Goal: Transaction & Acquisition: Book appointment/travel/reservation

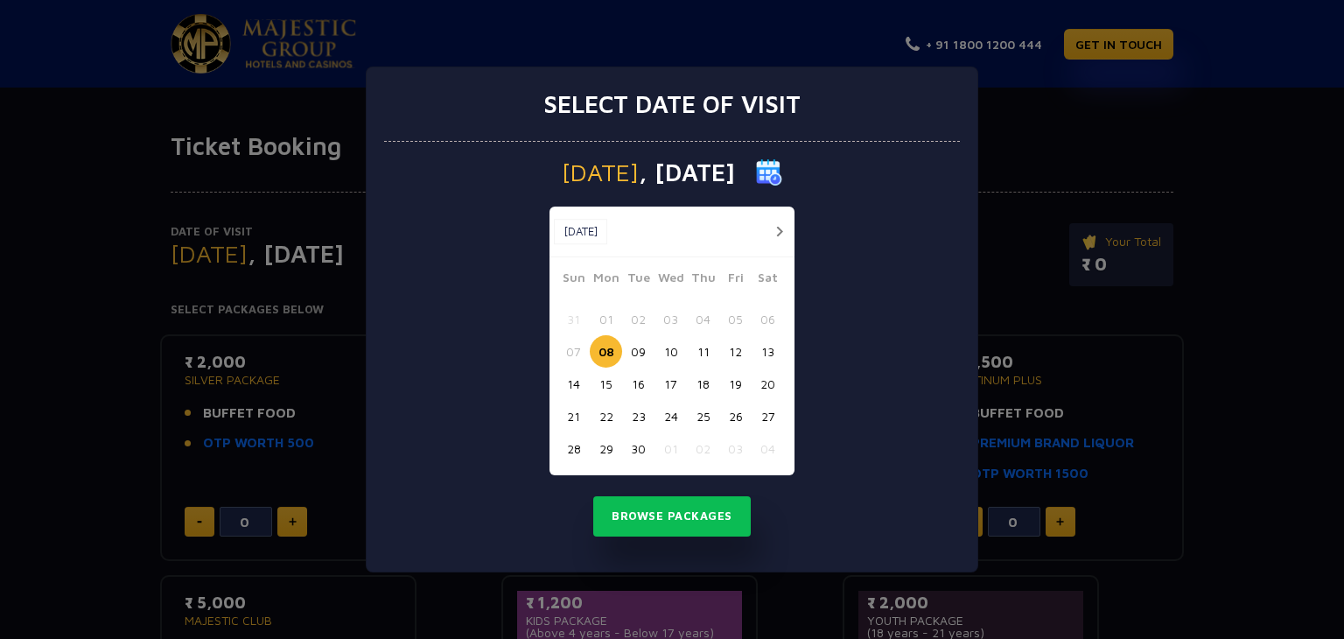
click at [739, 380] on button "19" at bounding box center [735, 383] width 32 height 32
click at [763, 393] on button "20" at bounding box center [767, 383] width 32 height 32
click at [671, 513] on button "Browse Packages" at bounding box center [671, 516] width 157 height 40
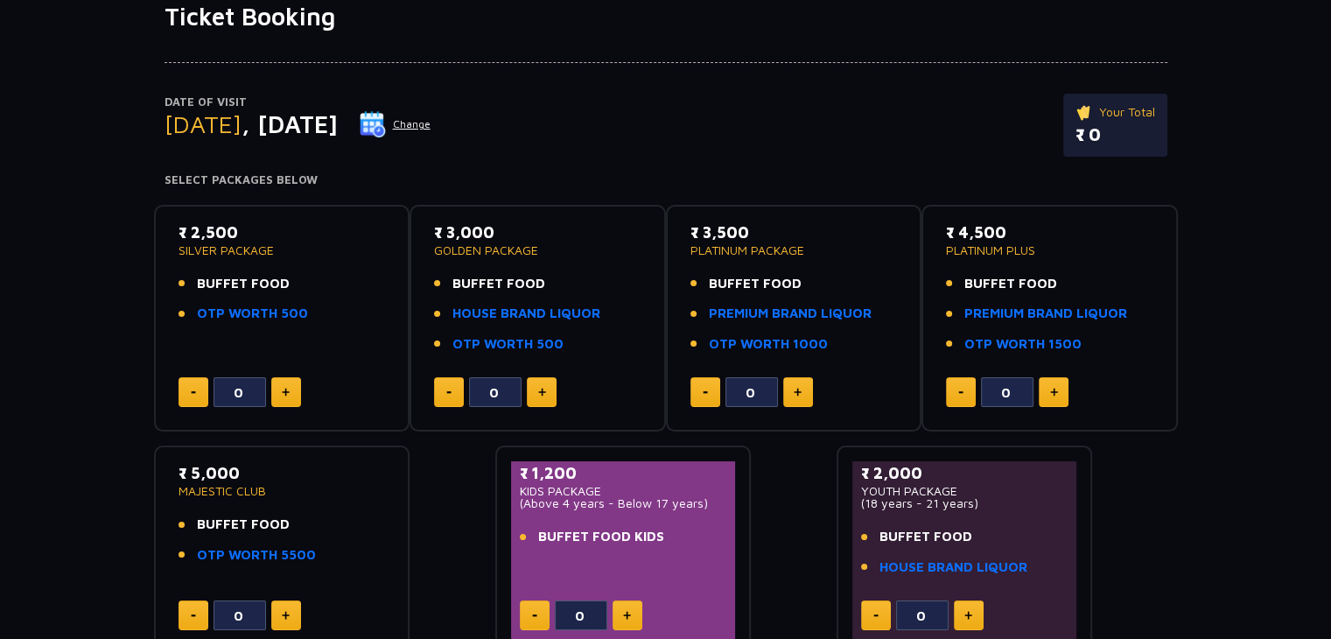
scroll to position [133, 0]
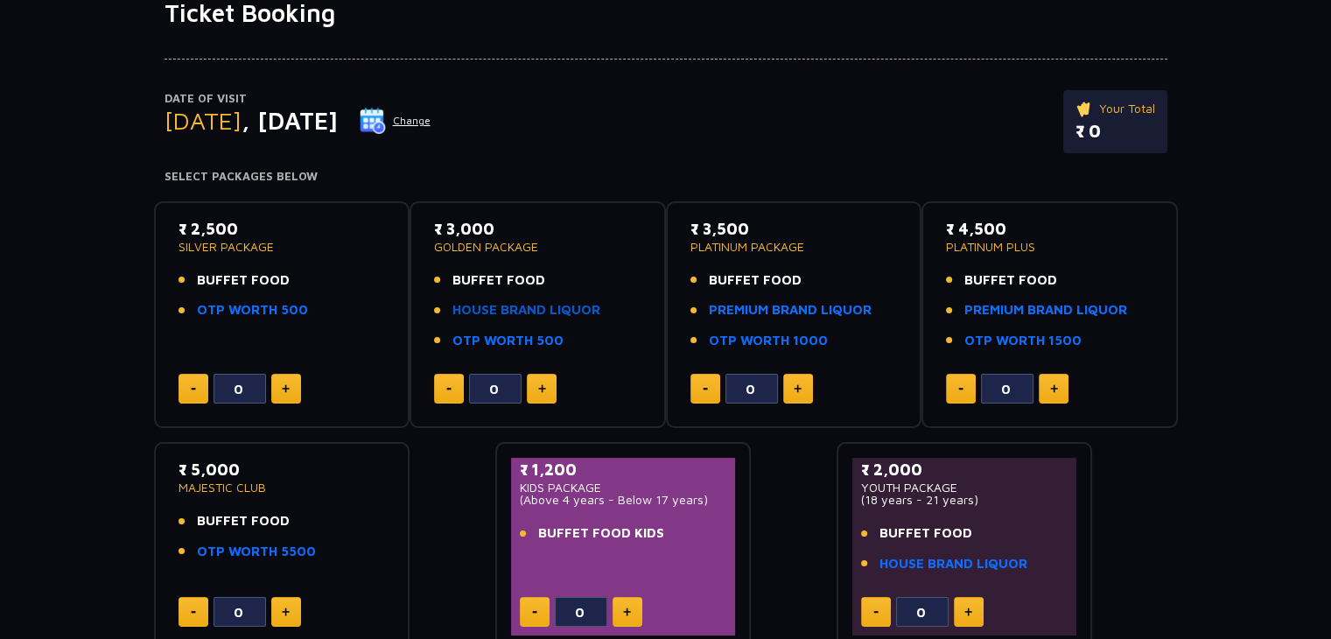
click at [472, 306] on link "HOUSE BRAND LIQUOR" at bounding box center [526, 310] width 148 height 20
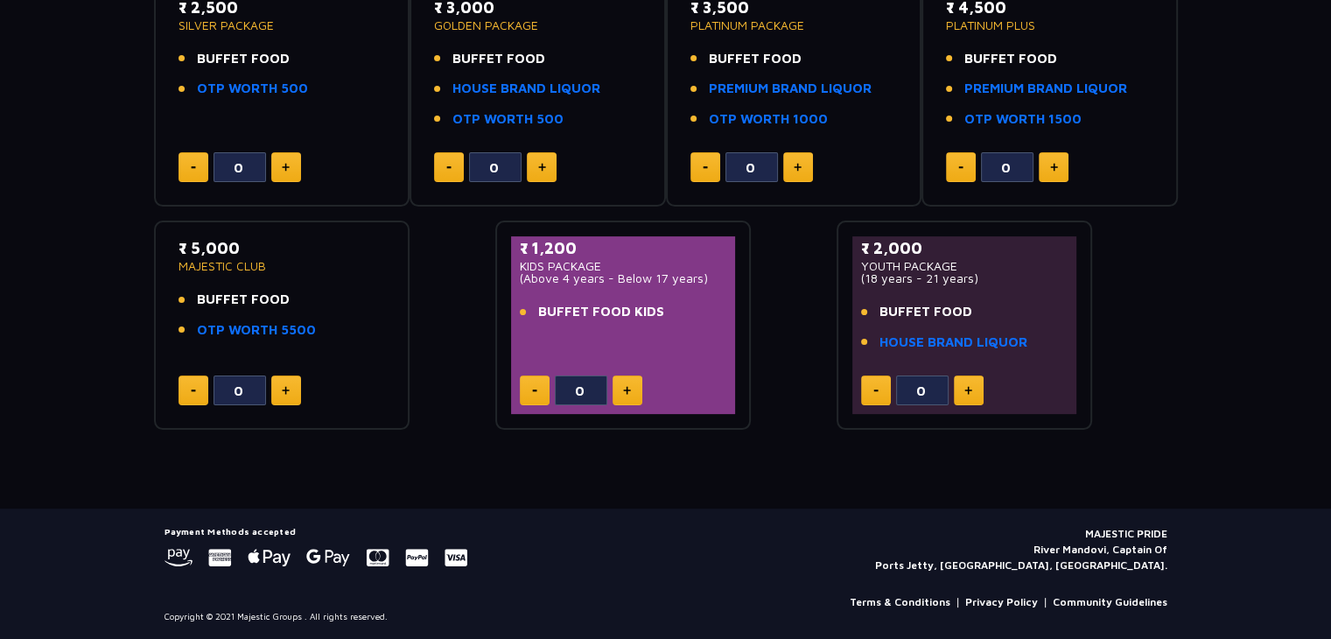
scroll to position [0, 0]
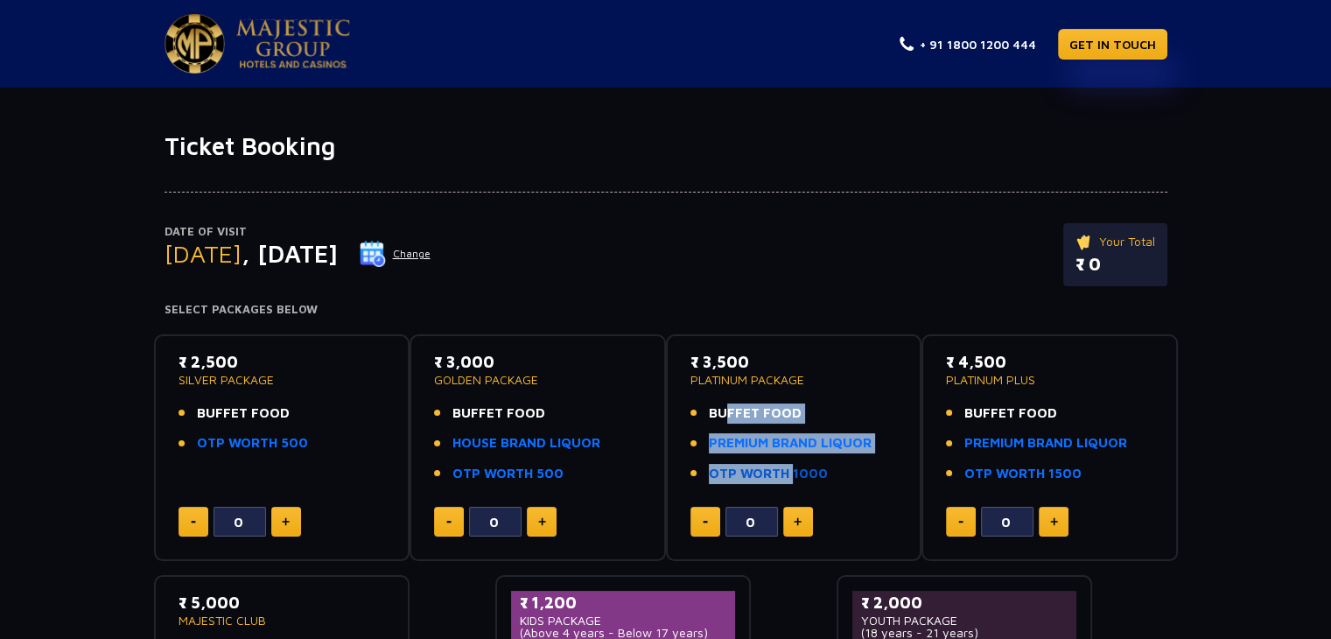
drag, startPoint x: 720, startPoint y: 416, endPoint x: 786, endPoint y: 477, distance: 89.7
click at [786, 477] on ul "BUFFET FOOD PREMIUM BRAND LIQUOR OTP WORTH 1000" at bounding box center [793, 443] width 207 height 80
click at [786, 477] on link "OTP WORTH 1000" at bounding box center [768, 474] width 119 height 20
click at [794, 526] on button at bounding box center [798, 522] width 30 height 30
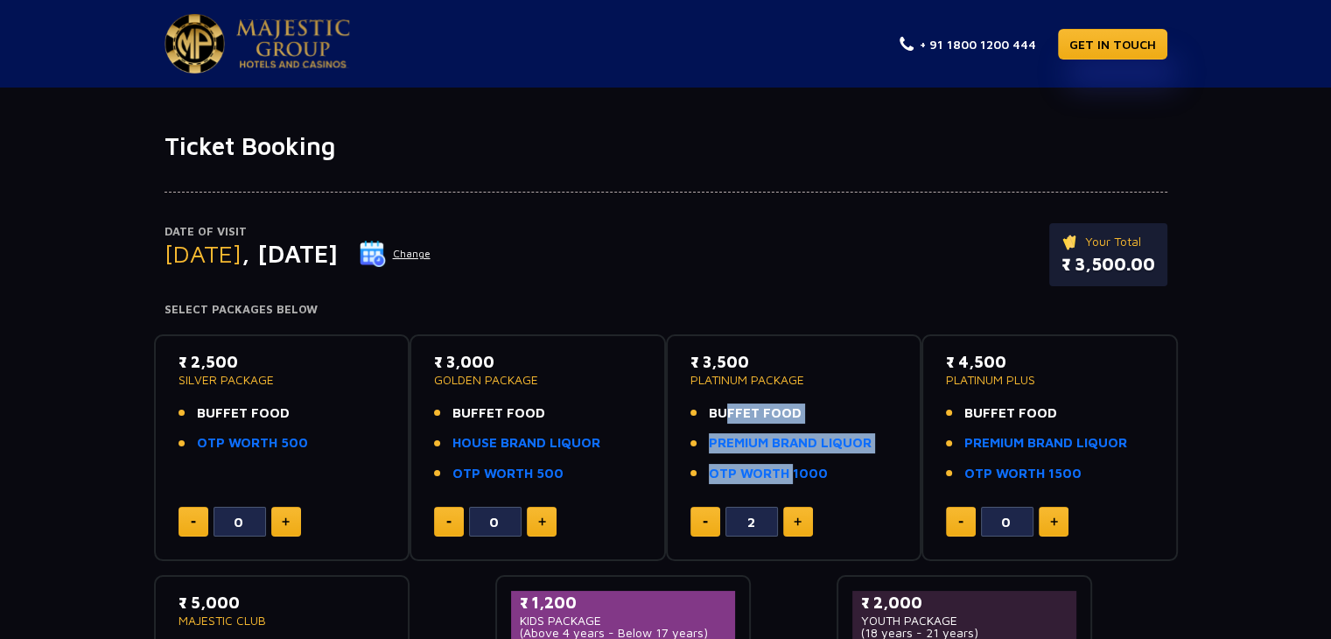
click at [794, 526] on button at bounding box center [798, 522] width 30 height 30
type input "4"
click at [810, 444] on link "PREMIUM BRAND LIQUOR" at bounding box center [790, 443] width 163 height 20
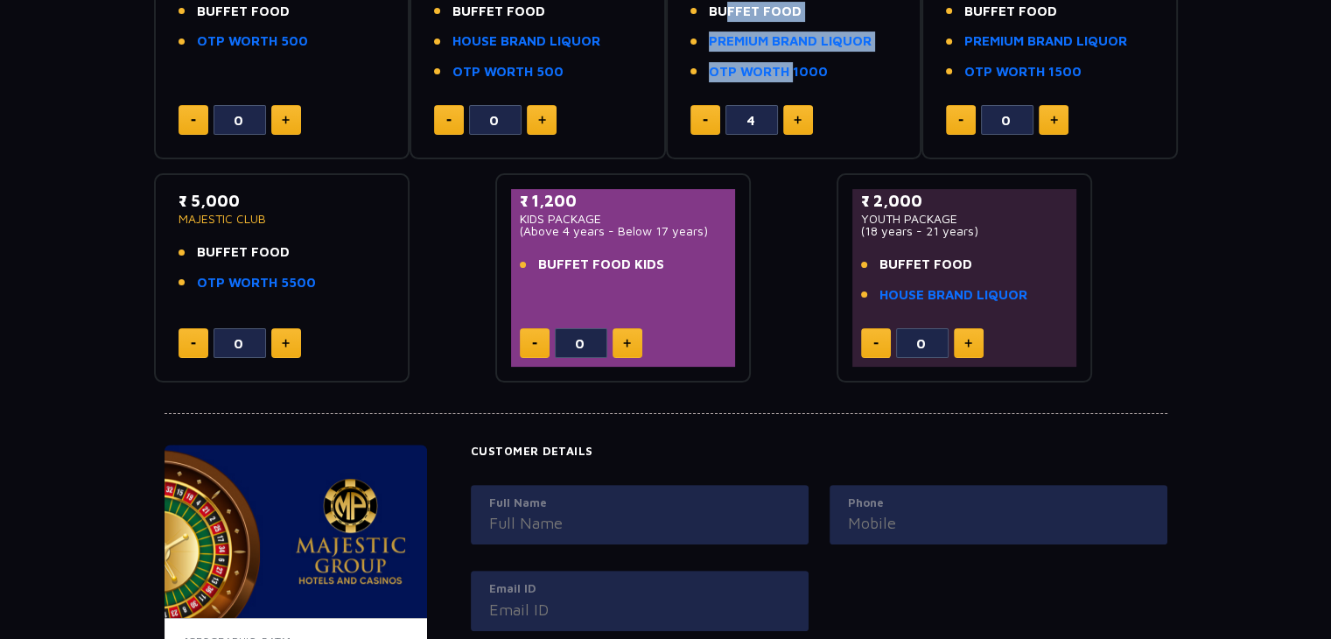
scroll to position [402, 0]
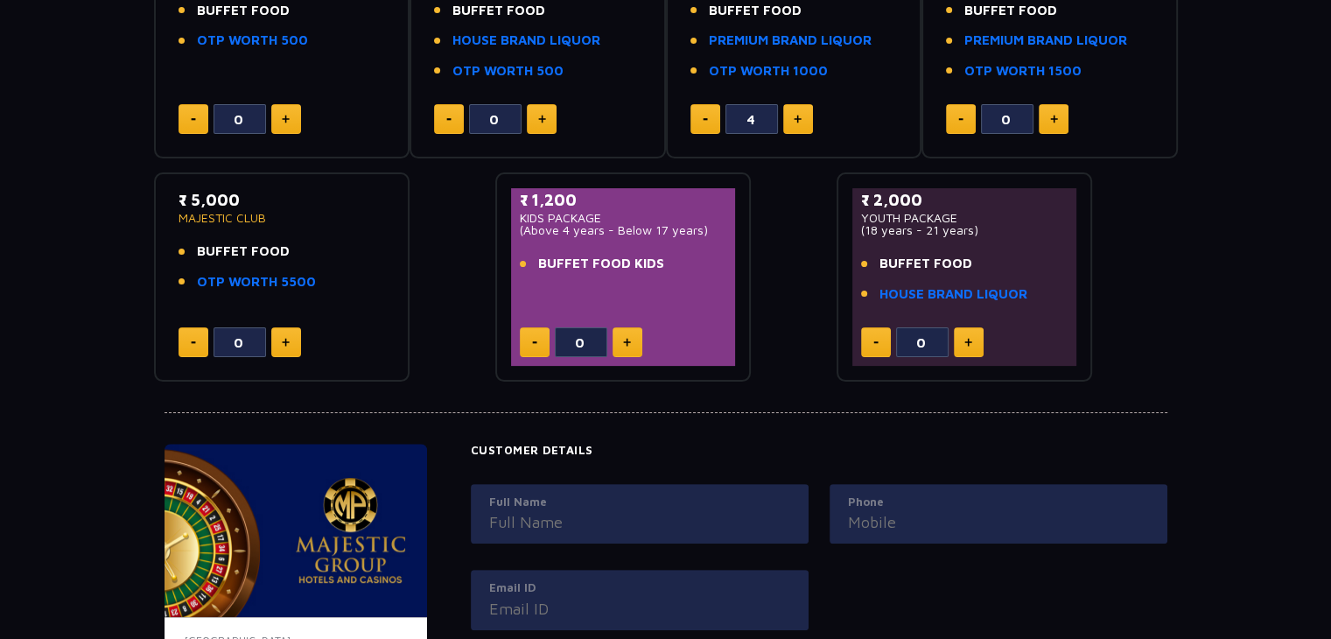
click at [1274, 313] on div "Date of Visit [DATE] Change Your Total ₹ 14,000.00 Select Packages Below ₹ 2,50…" at bounding box center [665, 71] width 1331 height 624
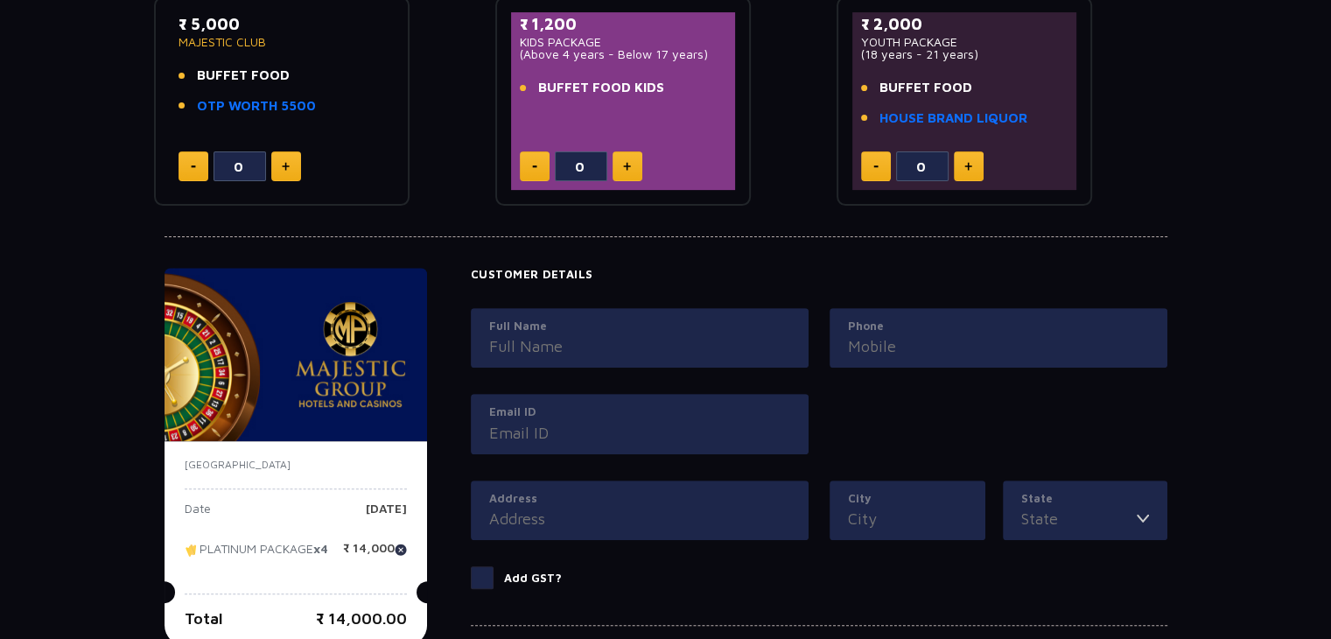
scroll to position [557, 0]
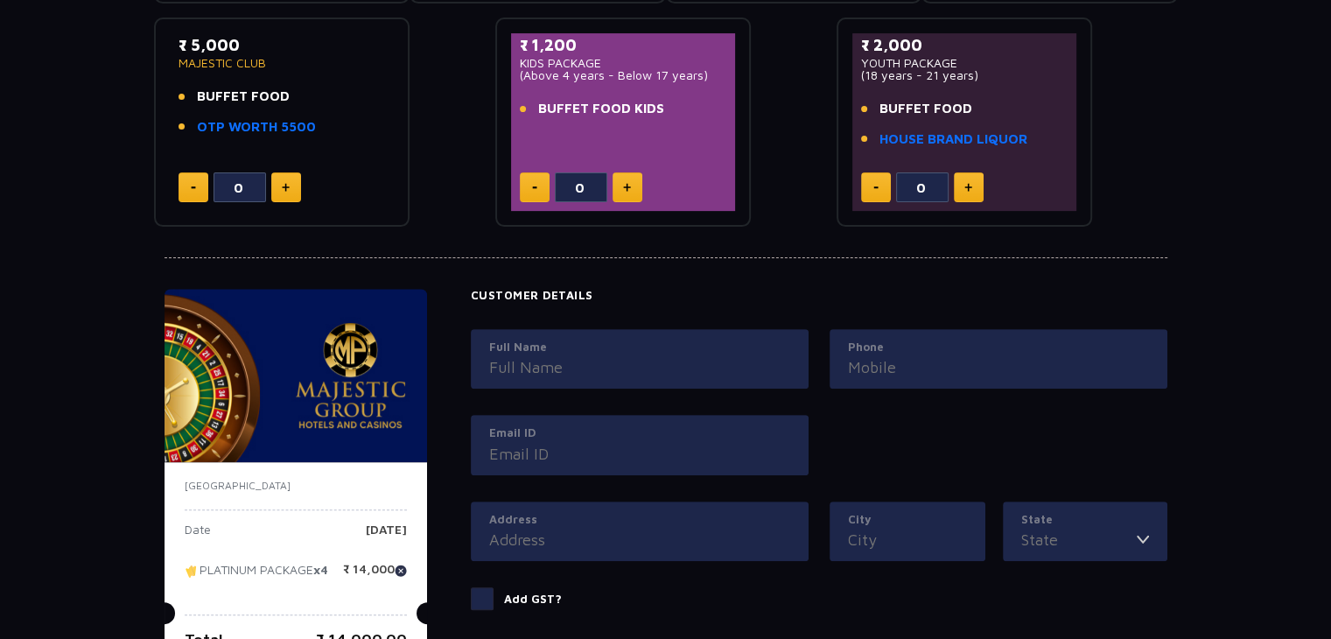
click at [527, 592] on p "Add GST?" at bounding box center [533, 598] width 58 height 17
click at [0, 0] on input "Add GST?" at bounding box center [0, 0] width 0 height 0
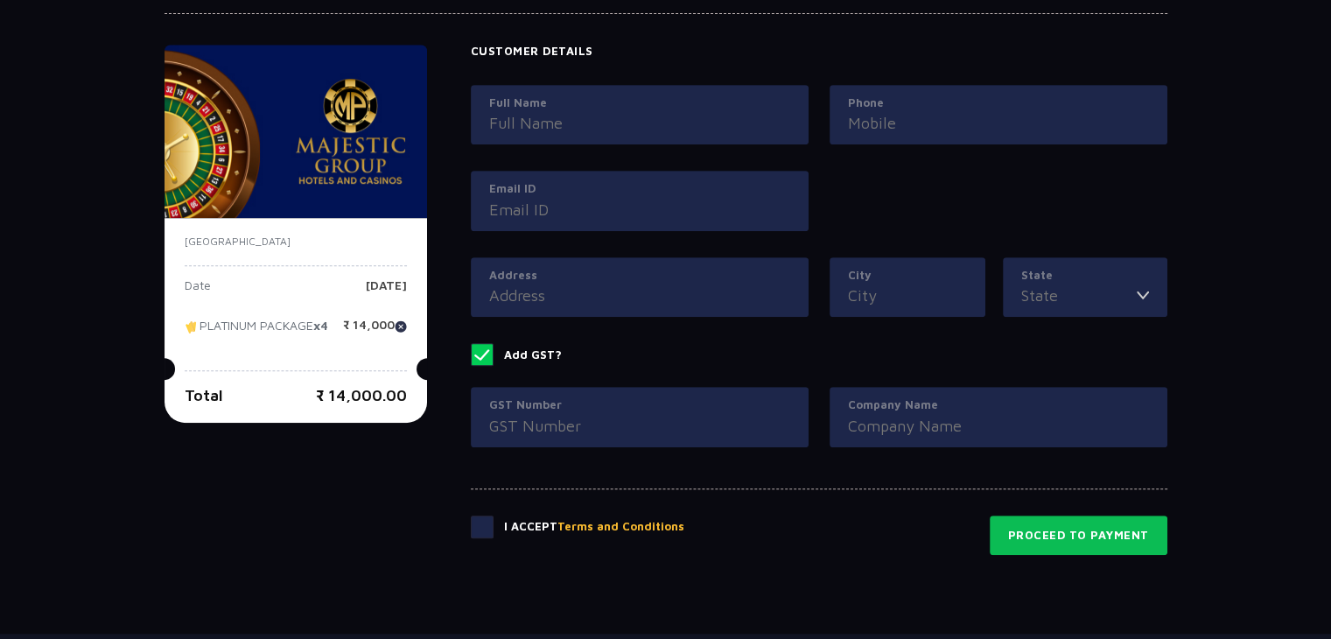
scroll to position [802, 0]
click at [668, 431] on input "GST Number" at bounding box center [639, 425] width 301 height 24
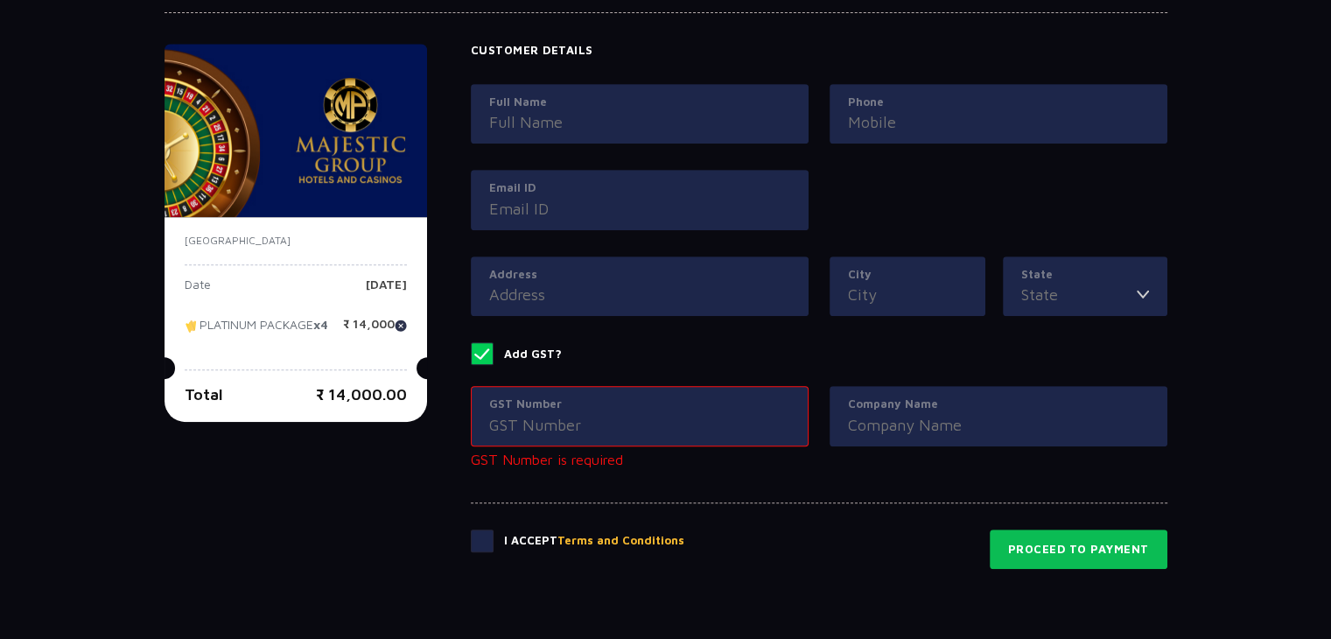
click at [541, 353] on p "Add GST?" at bounding box center [533, 354] width 58 height 17
click at [0, 0] on input "Add GST?" at bounding box center [0, 0] width 0 height 0
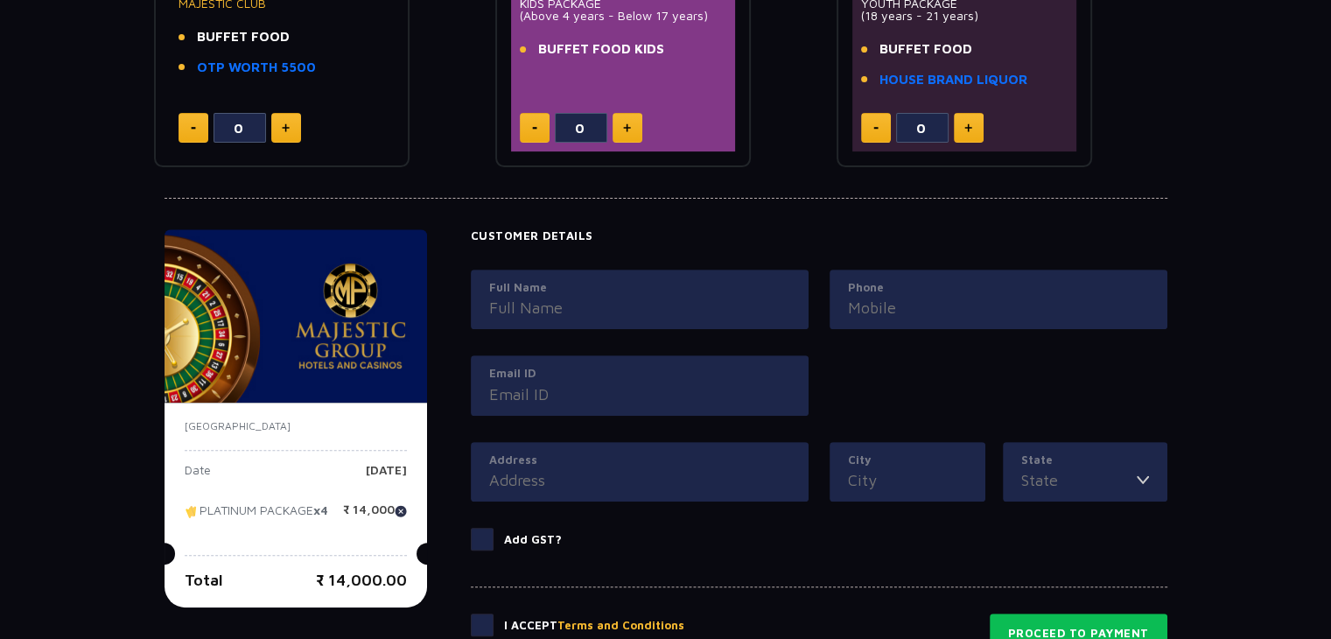
scroll to position [615, 0]
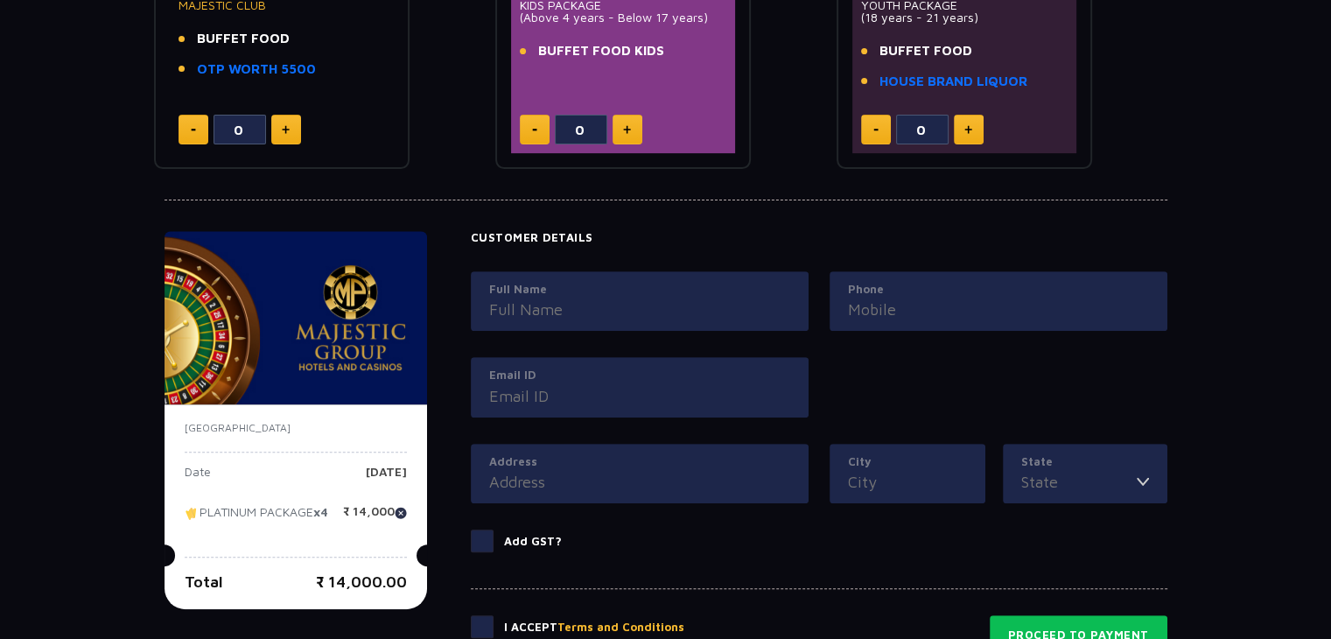
drag, startPoint x: 590, startPoint y: 333, endPoint x: 618, endPoint y: 321, distance: 30.6
click at [618, 321] on div "Full Name" at bounding box center [639, 314] width 359 height 87
click at [618, 321] on div "Full Name" at bounding box center [640, 301] width 338 height 60
click at [625, 308] on input "Full Name" at bounding box center [639, 309] width 301 height 24
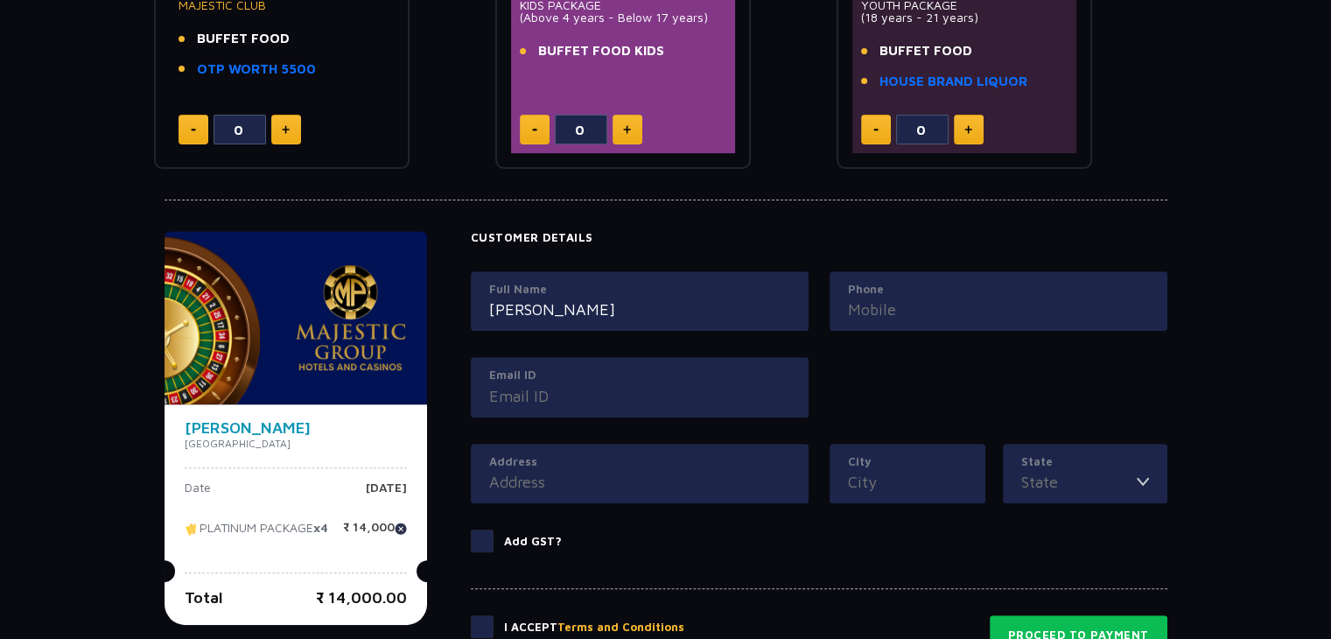
type input "[PERSON_NAME]"
click at [872, 298] on input "Phone" at bounding box center [998, 309] width 301 height 24
type input "9172660099"
click at [617, 405] on div "Email ID" at bounding box center [640, 387] width 338 height 60
click at [620, 403] on input "Email ID" at bounding box center [639, 396] width 301 height 24
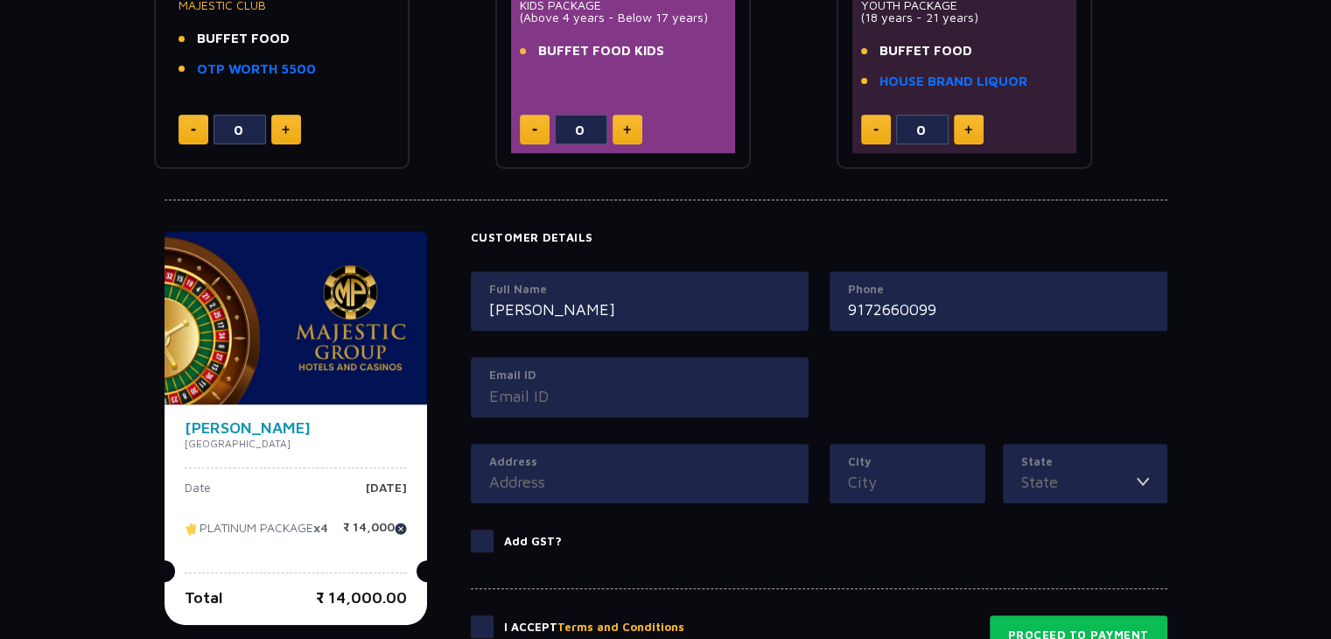
type input "g"
type input "[EMAIL_ADDRESS][DOMAIN_NAME]"
click at [603, 458] on label "Address" at bounding box center [639, 461] width 301 height 17
click at [603, 470] on input "Address" at bounding box center [639, 482] width 301 height 24
click at [570, 470] on input "Address" at bounding box center [639, 482] width 301 height 24
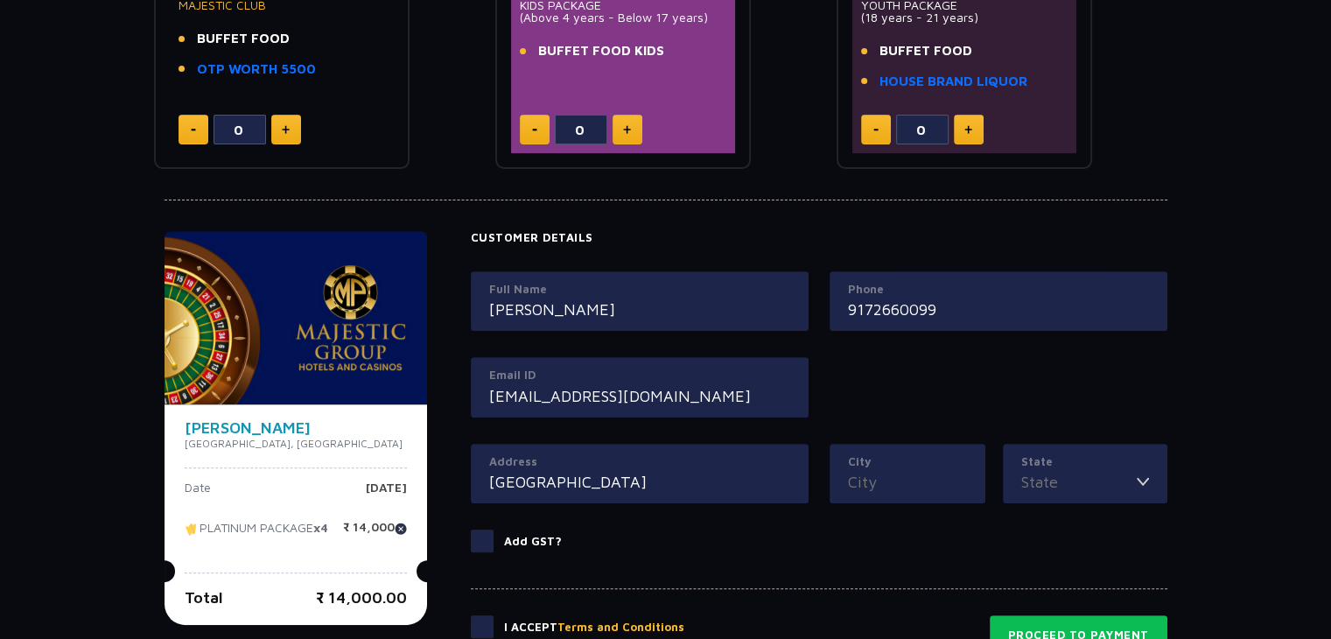
type input "[GEOGRAPHIC_DATA]"
click at [884, 482] on input "City" at bounding box center [907, 482] width 119 height 24
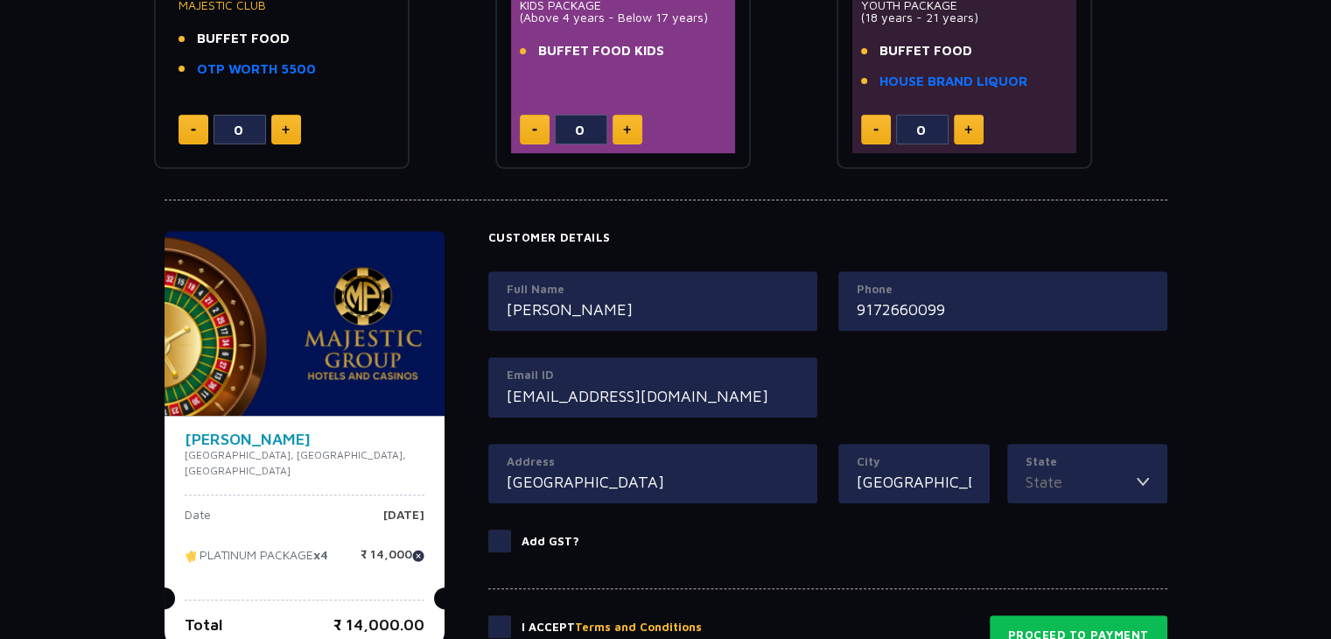
type input "[GEOGRAPHIC_DATA]"
click at [1007, 475] on div "State [GEOGRAPHIC_DATA] [GEOGRAPHIC_DATA] [GEOGRAPHIC_DATA] [GEOGRAPHIC_DATA] […" at bounding box center [1087, 474] width 160 height 60
click at [1045, 474] on input "State" at bounding box center [1080, 482] width 111 height 24
click at [1037, 518] on li "[GEOGRAPHIC_DATA]" at bounding box center [1087, 523] width 158 height 23
type input "[GEOGRAPHIC_DATA]"
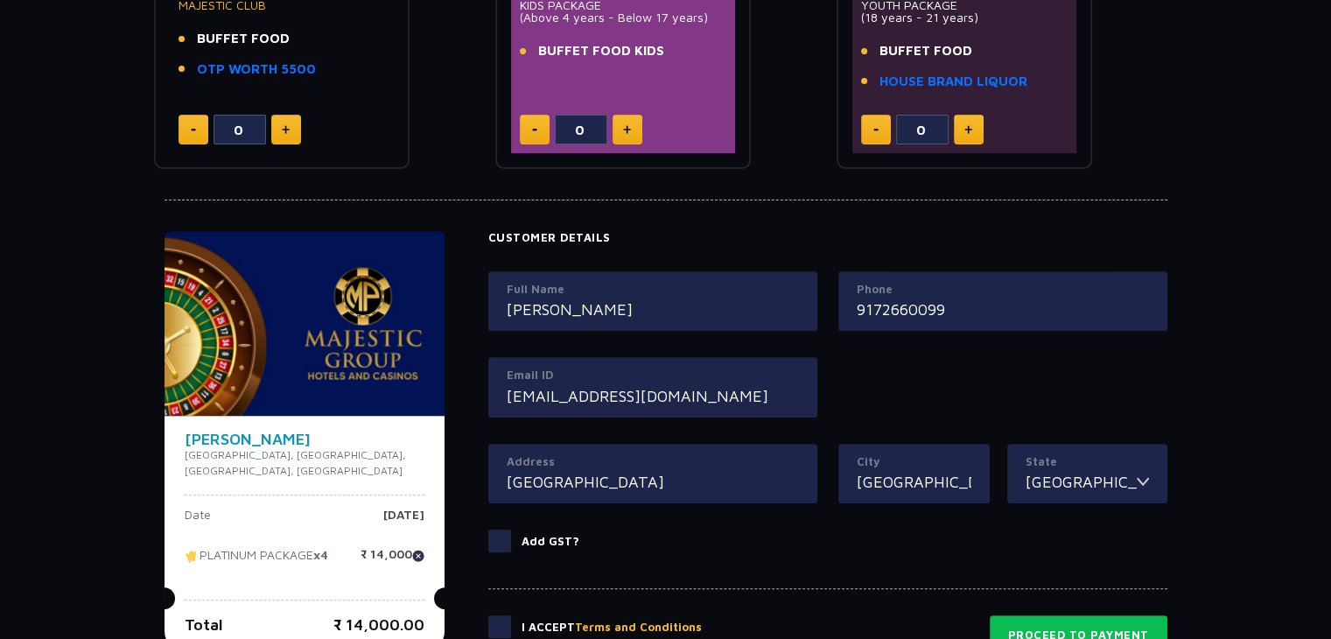
scroll to position [839, 0]
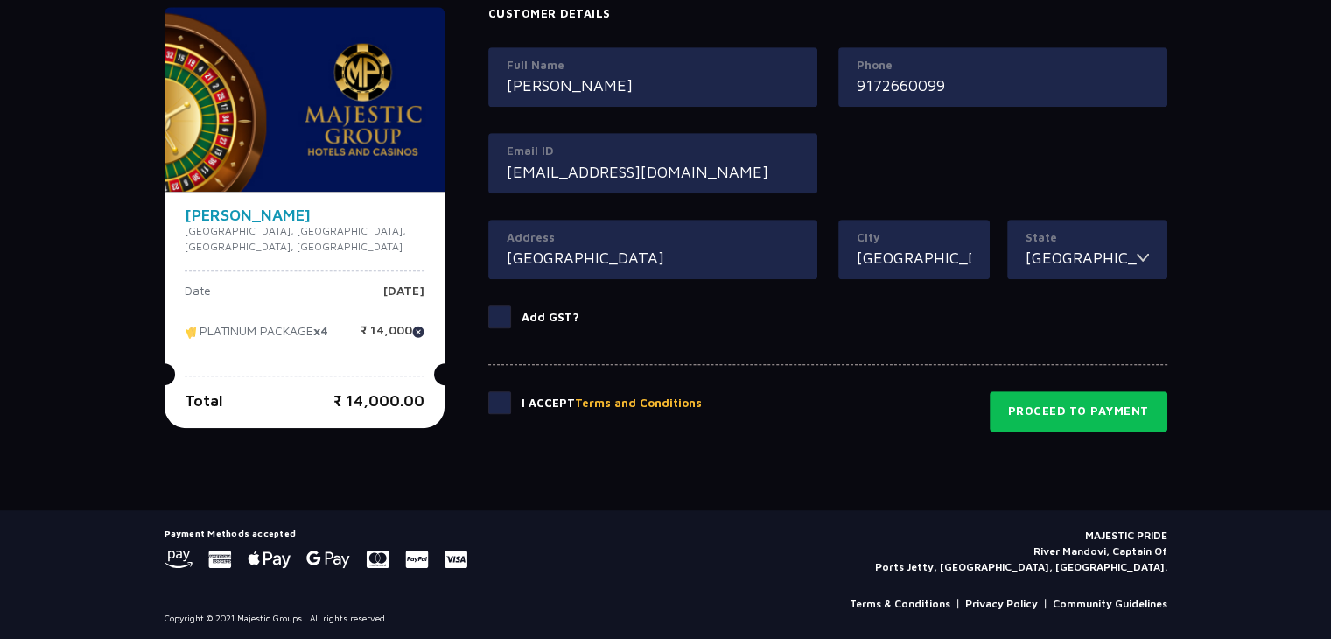
click at [488, 408] on span at bounding box center [499, 402] width 23 height 23
click at [0, 0] on input "checkbox" at bounding box center [0, 0] width 0 height 0
click at [1084, 416] on button "Proceed to Payment" at bounding box center [1078, 411] width 178 height 40
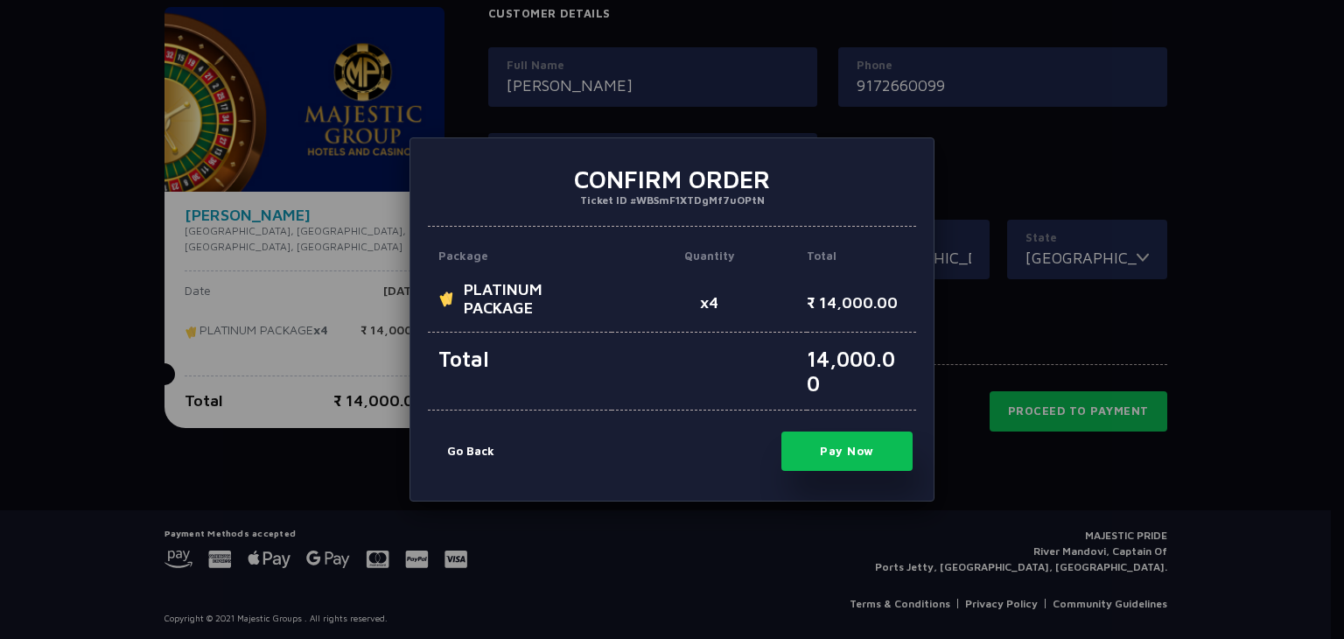
click at [829, 445] on button "Pay Now" at bounding box center [846, 450] width 131 height 39
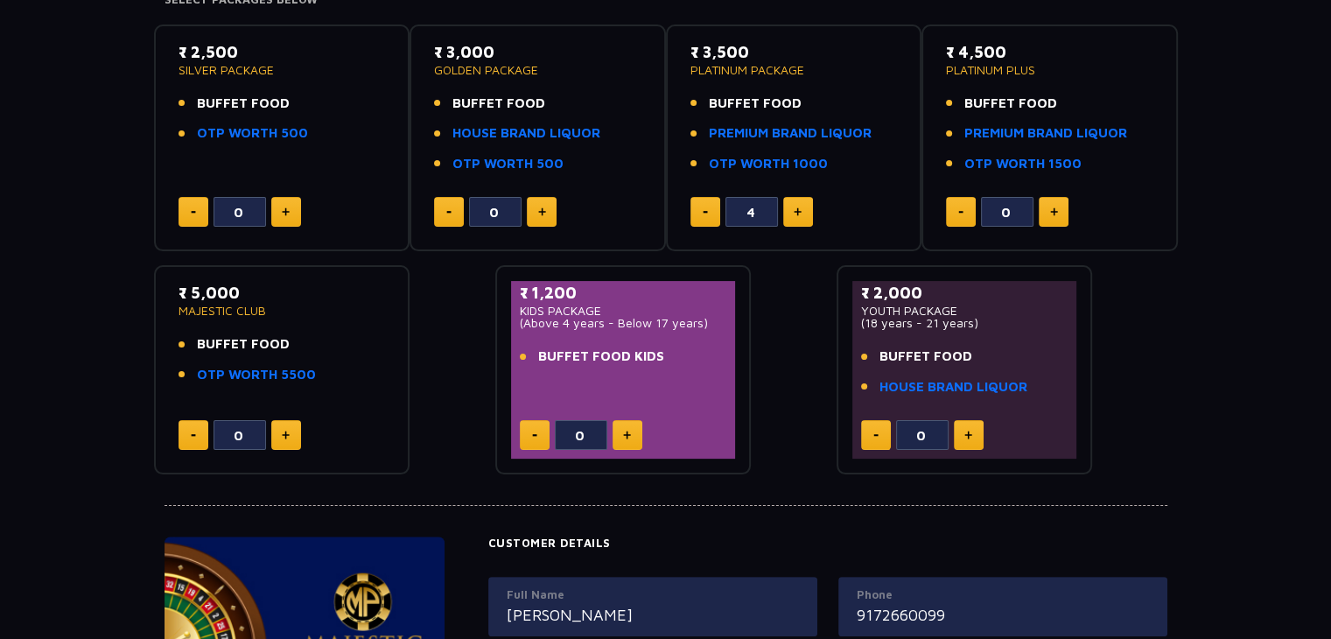
scroll to position [0, 0]
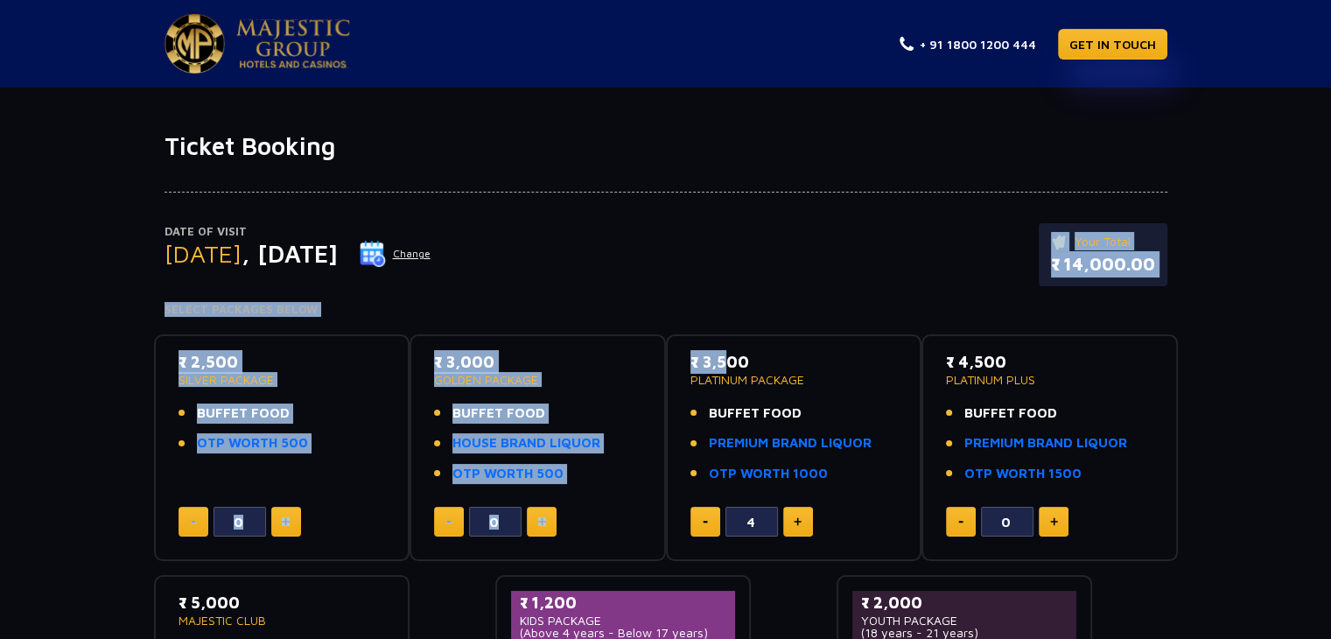
drag, startPoint x: 756, startPoint y: 264, endPoint x: 719, endPoint y: 358, distance: 100.6
click at [719, 358] on div "Date of Visit [DATE] Change Your Total ₹ 14,000.00 Select Packages Below ₹ 2,50…" at bounding box center [665, 473] width 1331 height 624
click at [719, 358] on p "₹ 3,500" at bounding box center [793, 362] width 207 height 24
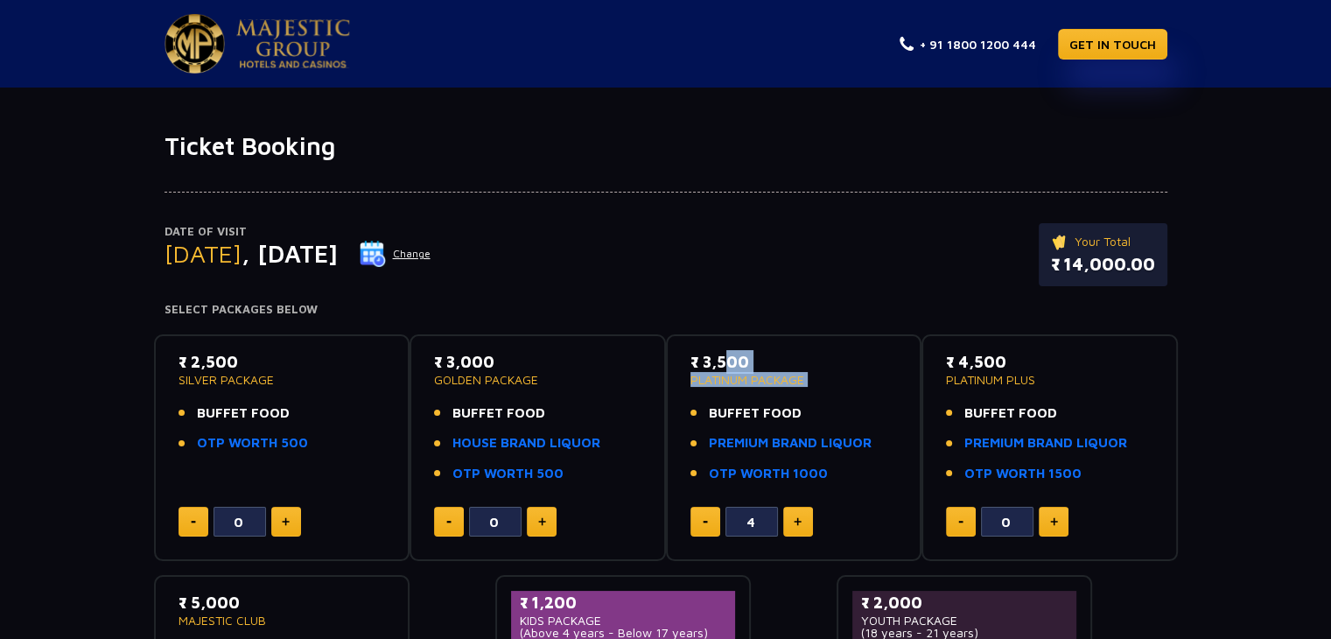
drag, startPoint x: 719, startPoint y: 358, endPoint x: 822, endPoint y: 395, distance: 109.6
click at [822, 395] on div "₹ 3,500 PLATINUM PACKAGE BUFFET FOOD PREMIUM BRAND LIQUOR OTP WORTH 1000" at bounding box center [793, 422] width 207 height 144
click at [706, 365] on p "₹ 3,500" at bounding box center [793, 362] width 207 height 24
drag, startPoint x: 689, startPoint y: 354, endPoint x: 820, endPoint y: 374, distance: 131.9
click at [820, 374] on div "₹ 3,500 PLATINUM PACKAGE" at bounding box center [793, 368] width 207 height 36
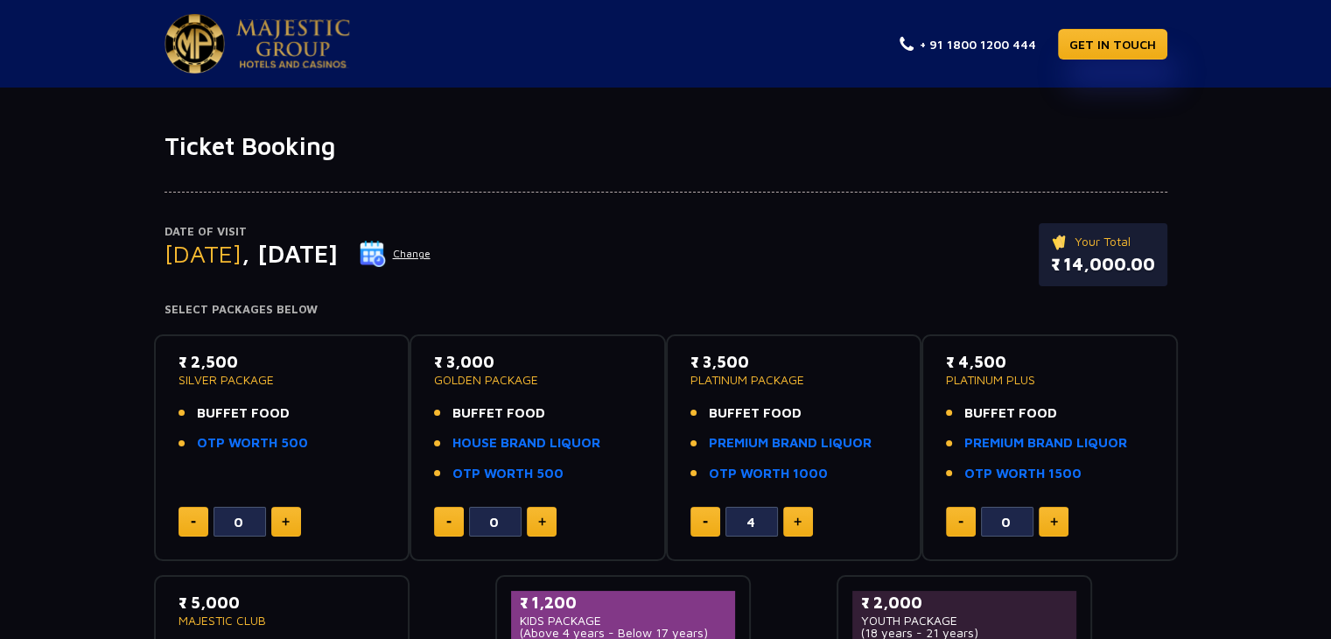
click at [751, 246] on div "Date of Visit [DATE] Change Your Total ₹ 14,000.00" at bounding box center [665, 263] width 1003 height 80
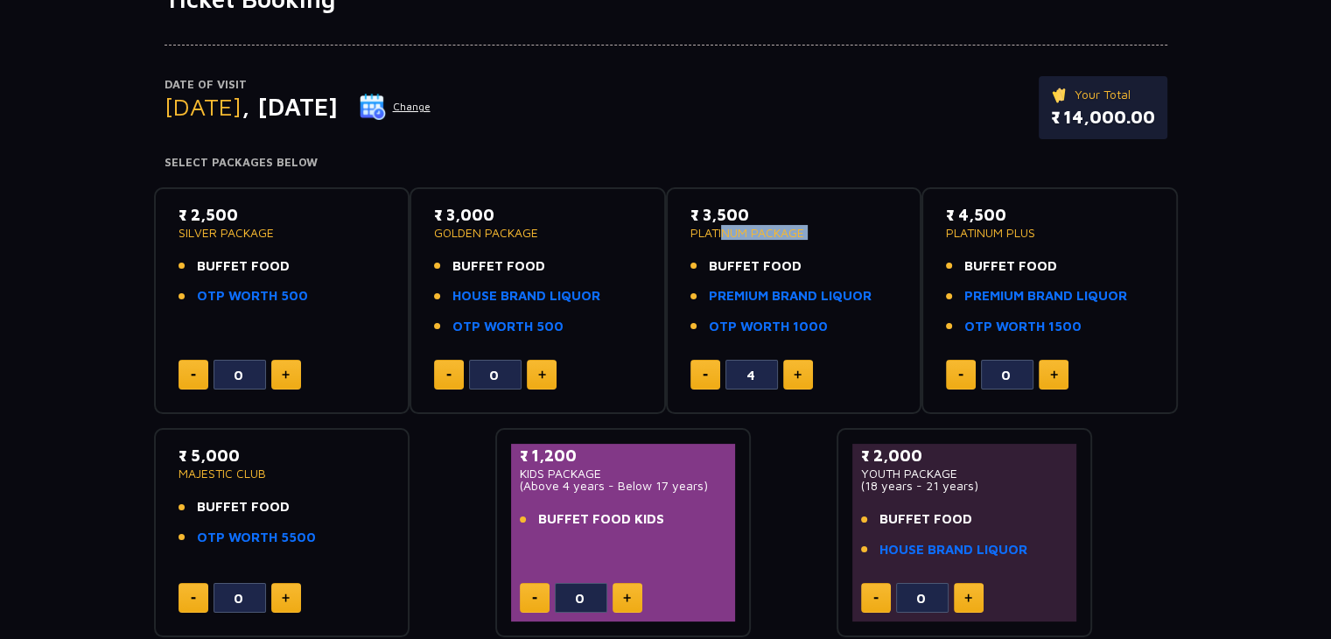
drag, startPoint x: 716, startPoint y: 225, endPoint x: 801, endPoint y: 248, distance: 87.9
click at [801, 248] on div "₹ 3,500 PLATINUM PACKAGE BUFFET FOOD PREMIUM BRAND LIQUOR OTP WORTH 1000" at bounding box center [793, 275] width 207 height 144
